Goal: Information Seeking & Learning: Check status

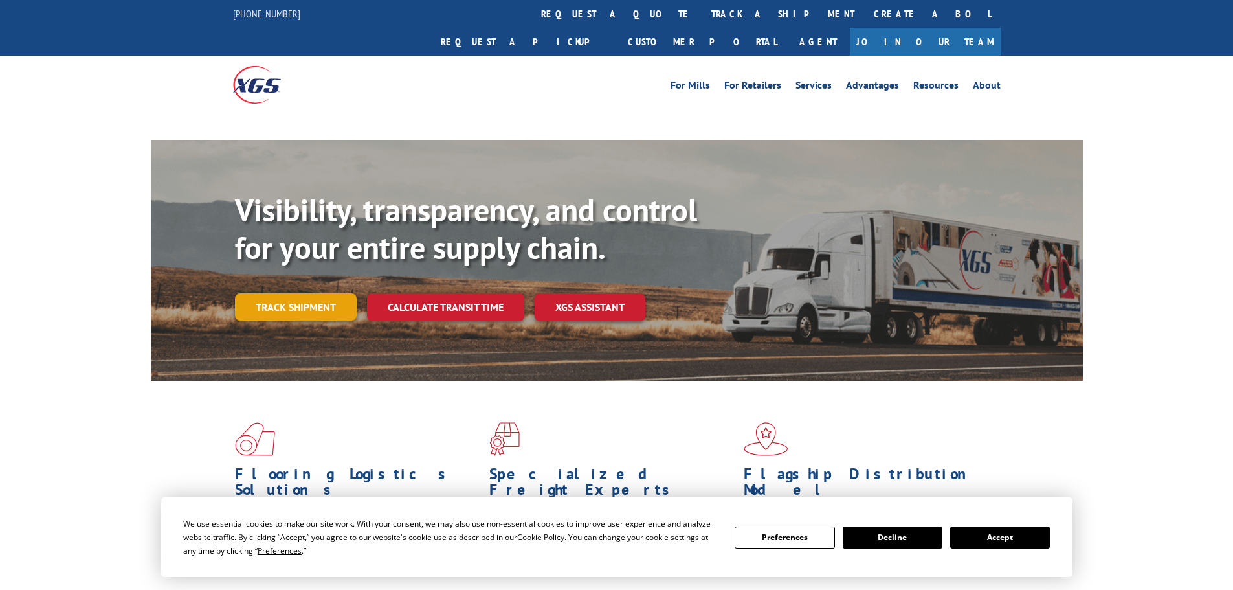
click at [265, 293] on link "Track shipment" at bounding box center [296, 306] width 122 height 27
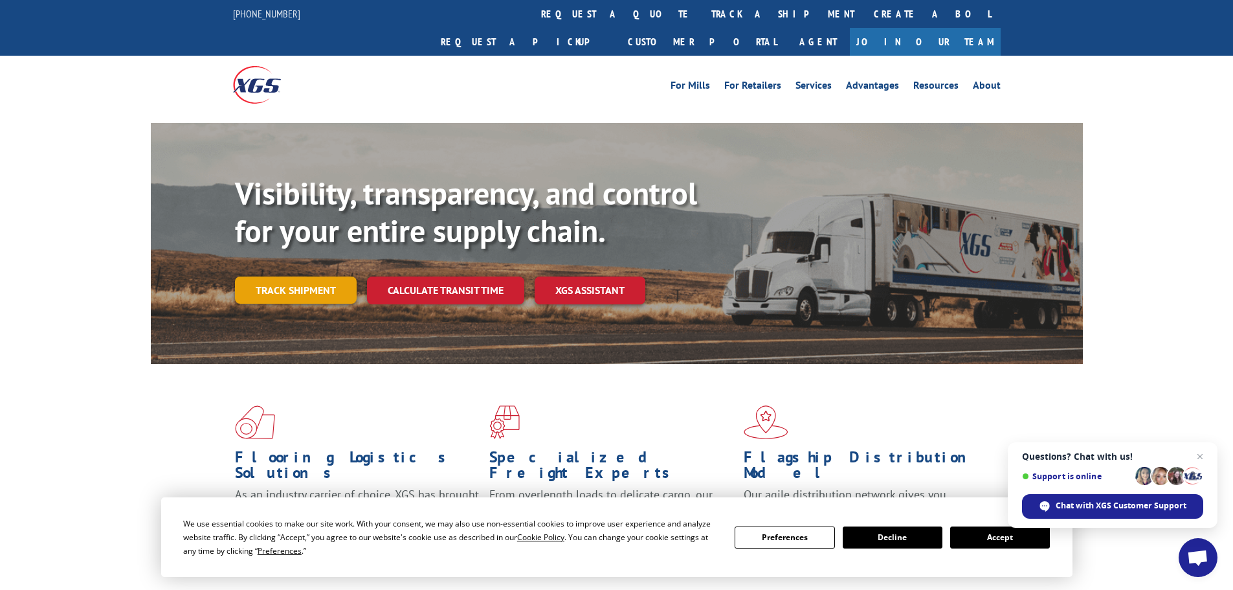
click at [296, 276] on link "Track shipment" at bounding box center [296, 289] width 122 height 27
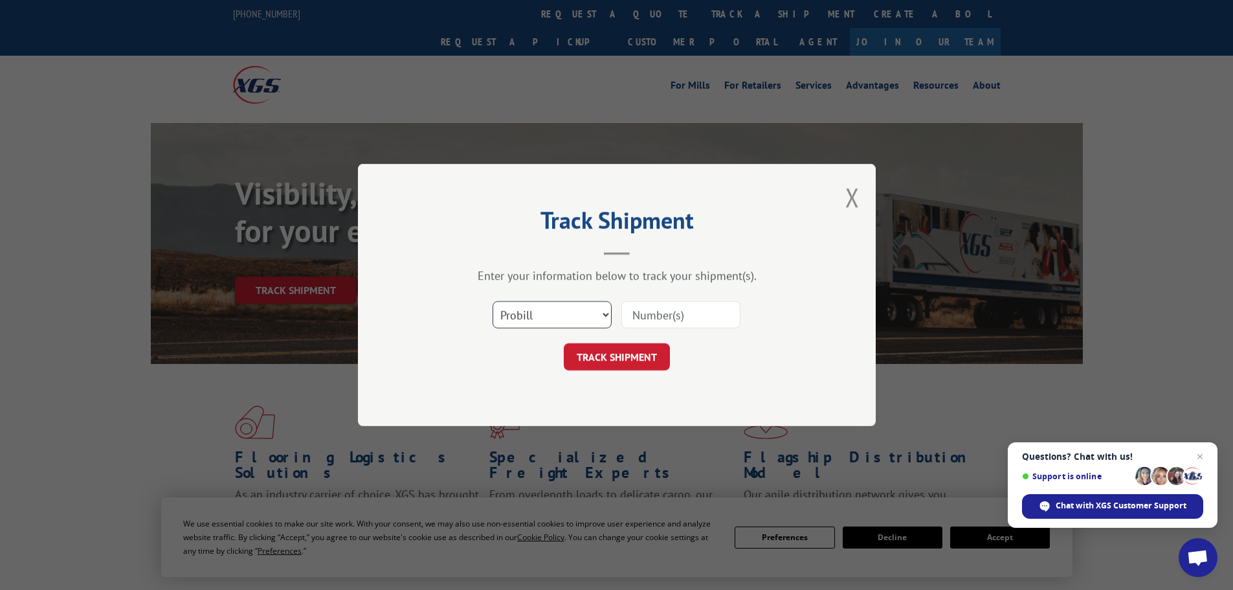
click at [575, 318] on select "Select category... Probill BOL PO" at bounding box center [552, 314] width 119 height 27
select select "po"
click at [493, 301] on select "Select category... Probill BOL PO" at bounding box center [552, 314] width 119 height 27
click at [639, 324] on input at bounding box center [680, 314] width 119 height 27
paste input "61511205"
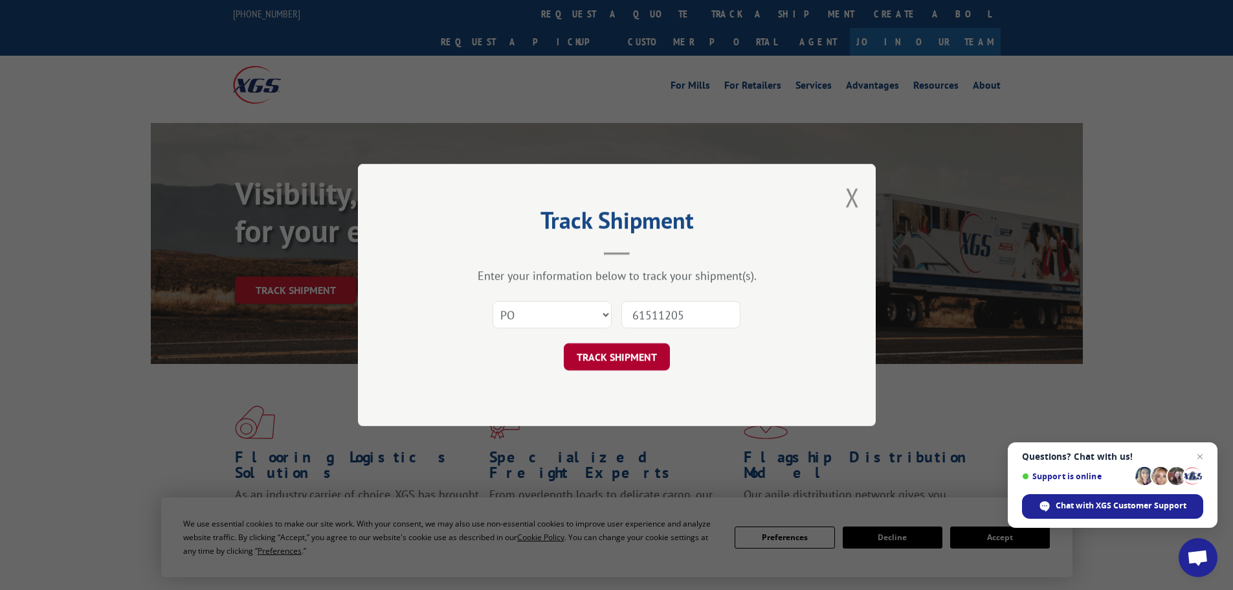
type input "61511205"
click at [617, 355] on button "TRACK SHIPMENT" at bounding box center [617, 356] width 106 height 27
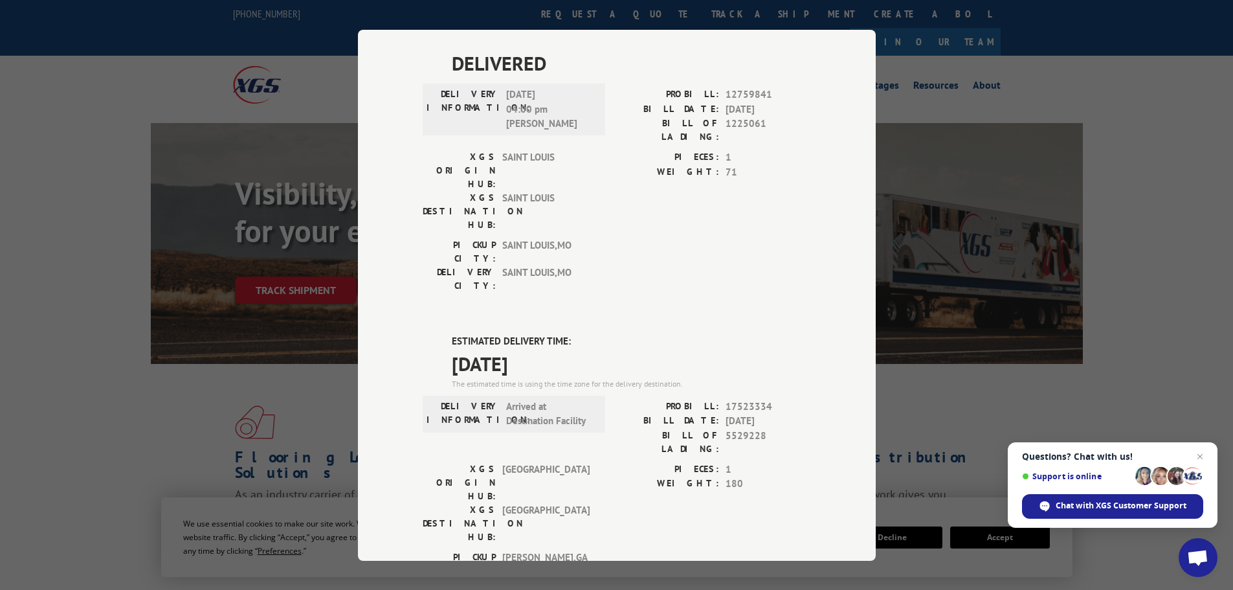
scroll to position [583, 0]
